Goal: Navigation & Orientation: Find specific page/section

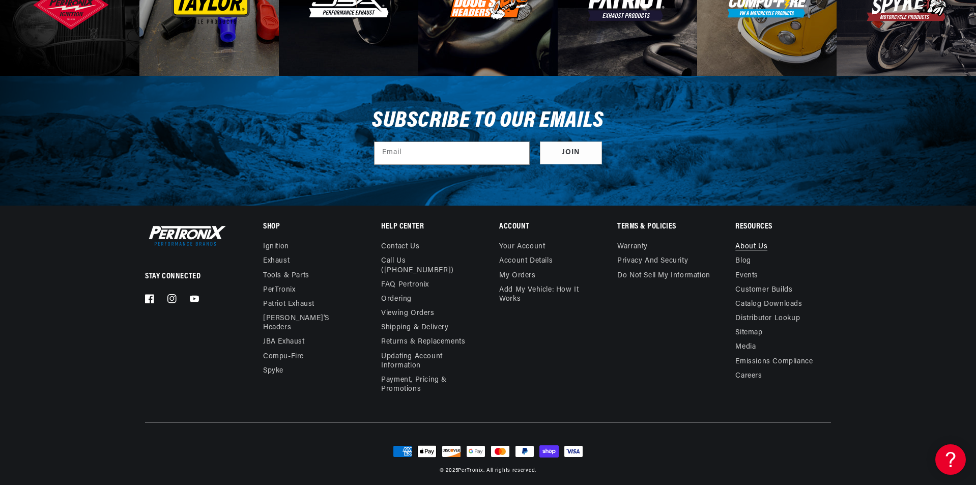
scroll to position [0, 635]
click at [761, 245] on link "About Us" at bounding box center [751, 248] width 32 height 12
